Goal: Task Accomplishment & Management: Manage account settings

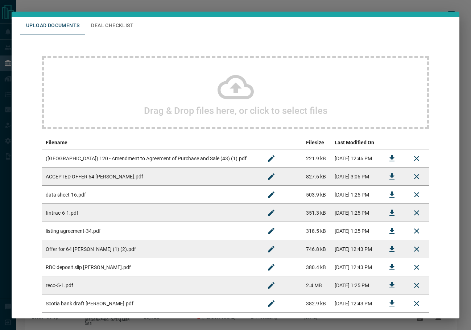
scroll to position [36, 0]
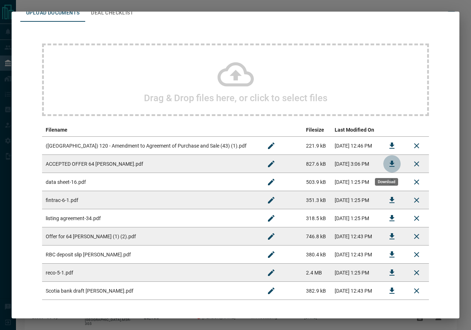
click at [390, 167] on icon "Download" at bounding box center [392, 164] width 5 height 6
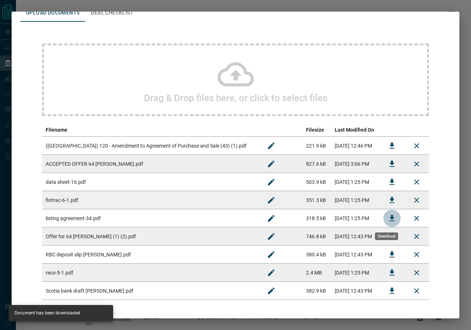
click at [389, 220] on icon "Download" at bounding box center [392, 218] width 9 height 9
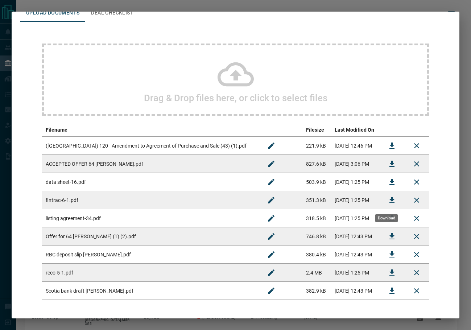
click at [388, 202] on icon "Download" at bounding box center [392, 200] width 9 height 9
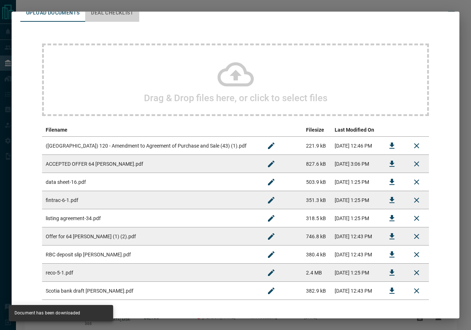
click at [111, 15] on button "Deal Checklist" at bounding box center [112, 12] width 54 height 17
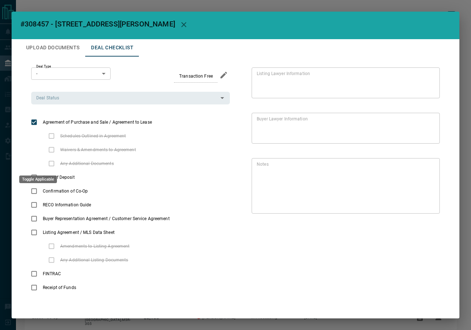
click at [34, 174] on div "Toggle Applicable" at bounding box center [38, 177] width 39 height 13
click at [96, 192] on button "priority" at bounding box center [101, 191] width 12 height 14
click at [116, 191] on icon "add note" at bounding box center [113, 191] width 7 height 7
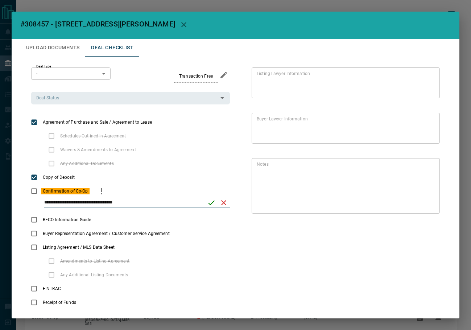
type input "**********"
click at [209, 204] on icon "save" at bounding box center [211, 202] width 9 height 9
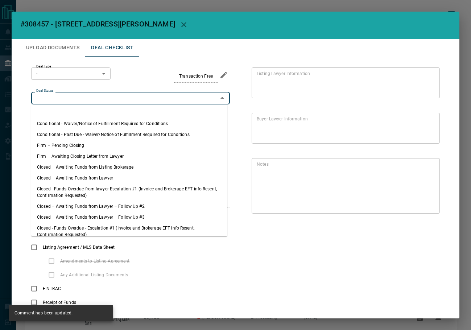
drag, startPoint x: 112, startPoint y: 96, endPoint x: 89, endPoint y: 113, distance: 29.6
click at [112, 96] on input "Deal Status" at bounding box center [124, 98] width 183 height 8
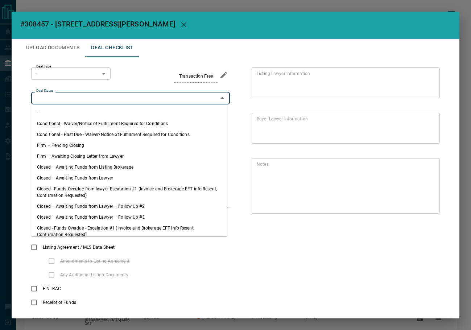
drag, startPoint x: 67, startPoint y: 147, endPoint x: 107, endPoint y: 3, distance: 148.7
click at [67, 146] on li "Firm – Pending Closing" at bounding box center [129, 145] width 196 height 11
type input "**********"
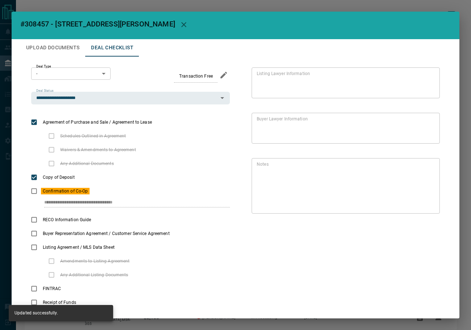
click at [75, 72] on body "Lead Transfers Leads Deals Listings Campaigns Quota Rules Agent Quotas Admin Mo…" at bounding box center [235, 186] width 471 height 373
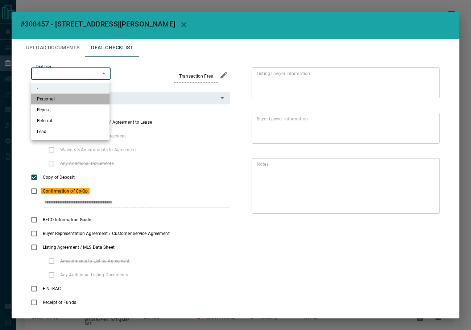
drag, startPoint x: 68, startPoint y: 102, endPoint x: 164, endPoint y: 5, distance: 136.8
click at [68, 100] on li "Personal" at bounding box center [70, 99] width 78 height 11
type input "*"
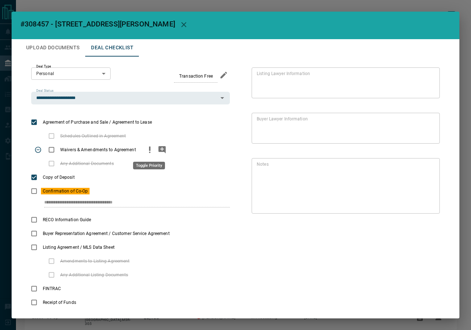
click at [147, 147] on icon "priority" at bounding box center [150, 150] width 9 height 9
click at [57, 44] on button "Upload Documents" at bounding box center [52, 47] width 65 height 17
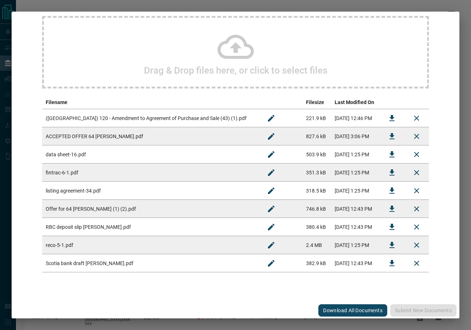
scroll to position [65, 0]
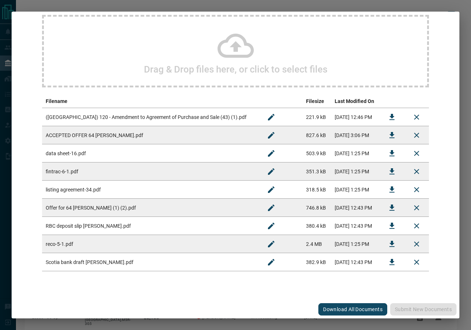
click at [384, 244] on button "Download" at bounding box center [392, 243] width 17 height 17
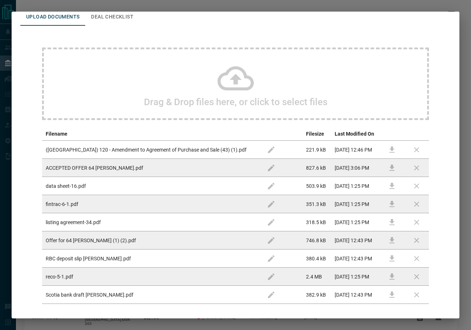
scroll to position [0, 0]
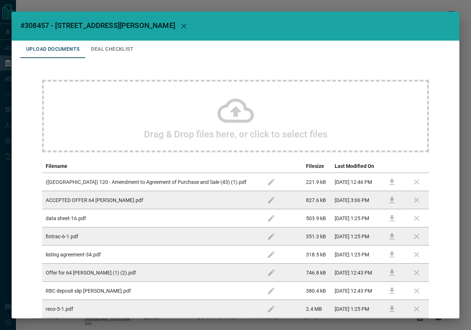
click at [126, 56] on button "Deal Checklist" at bounding box center [112, 49] width 54 height 17
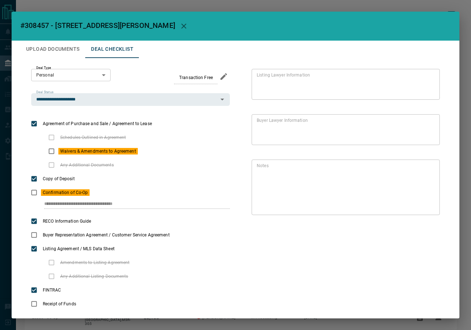
click at [34, 46] on button "Upload Documents" at bounding box center [52, 49] width 65 height 17
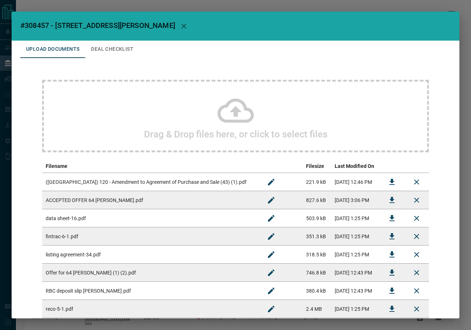
scroll to position [36, 0]
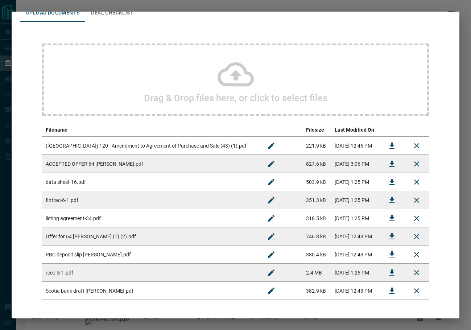
click at [388, 145] on icon "Download" at bounding box center [392, 146] width 9 height 9
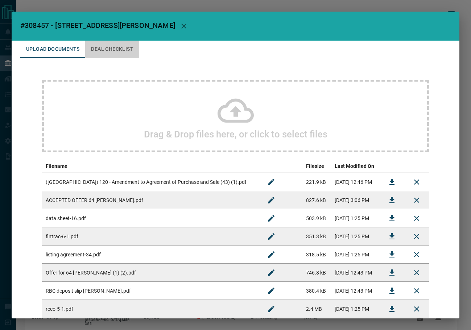
click at [109, 45] on button "Deal Checklist" at bounding box center [112, 49] width 54 height 17
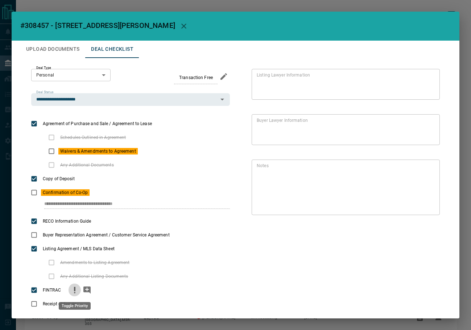
click at [71, 294] on icon "priority" at bounding box center [74, 290] width 9 height 9
click at [86, 290] on icon "add note" at bounding box center [86, 290] width 7 height 7
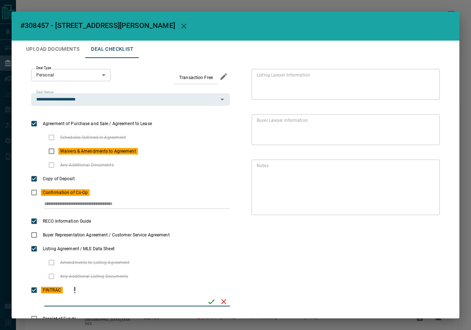
click at [68, 74] on body "Lead Transfers Leads Deals Listings Campaigns Quota Rules Agent Quotas Admin Mo…" at bounding box center [235, 186] width 471 height 373
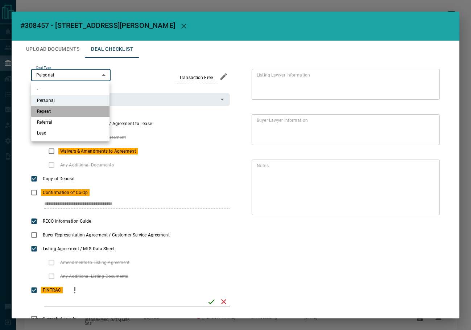
click at [65, 107] on li "Repeat" at bounding box center [70, 111] width 78 height 11
type input "*"
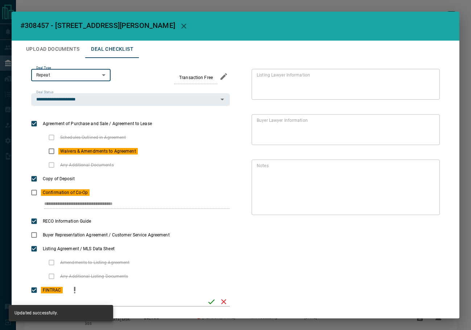
click at [148, 297] on input "checklist input" at bounding box center [123, 301] width 158 height 9
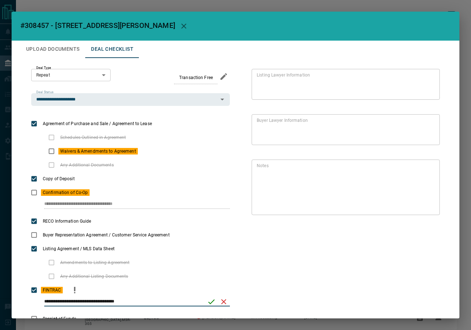
type input "**********"
click at [209, 301] on icon "save" at bounding box center [211, 302] width 9 height 9
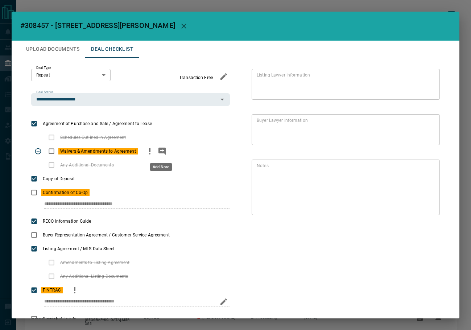
click at [161, 151] on icon "add note" at bounding box center [162, 151] width 9 height 9
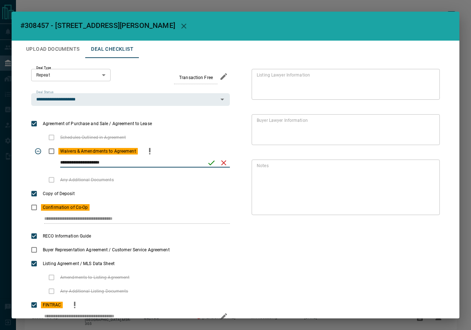
type input "**********"
click at [205, 163] on button "save" at bounding box center [211, 163] width 12 height 12
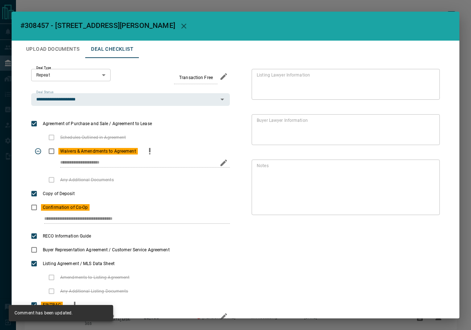
drag, startPoint x: 41, startPoint y: 216, endPoint x: 178, endPoint y: 144, distance: 154.7
click at [172, 214] on div "**********" at bounding box center [130, 215] width 199 height 29
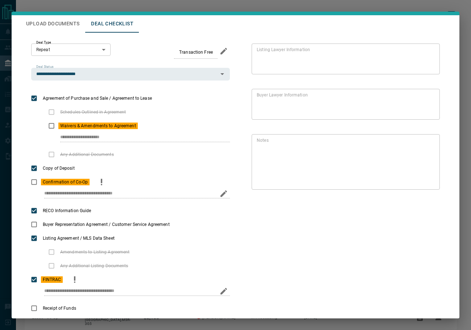
scroll to position [46, 0]
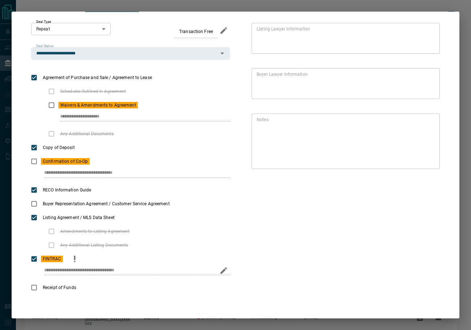
click at [37, 265] on div "**********" at bounding box center [130, 266] width 199 height 29
